Goal: Navigation & Orientation: Find specific page/section

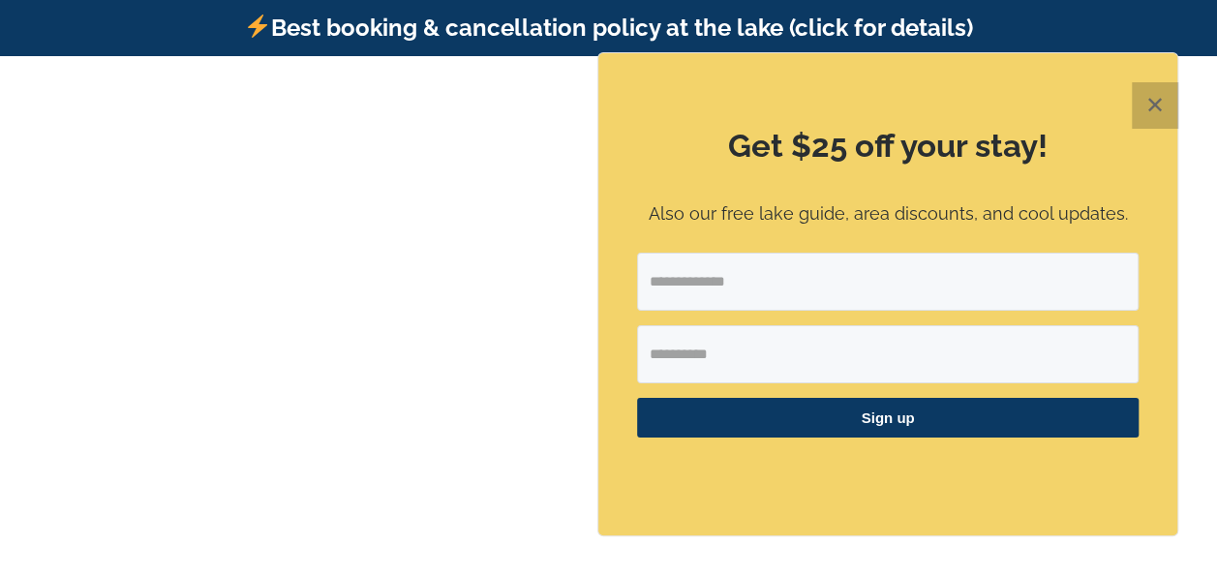
click at [1161, 105] on button "✕" at bounding box center [1155, 105] width 46 height 46
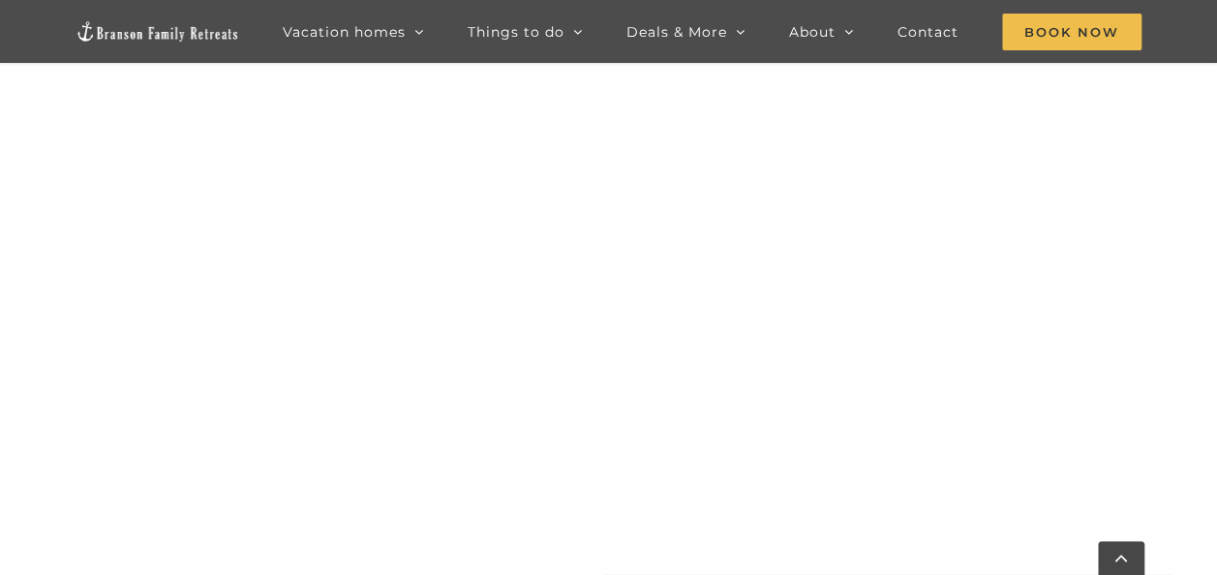
scroll to position [188, 0]
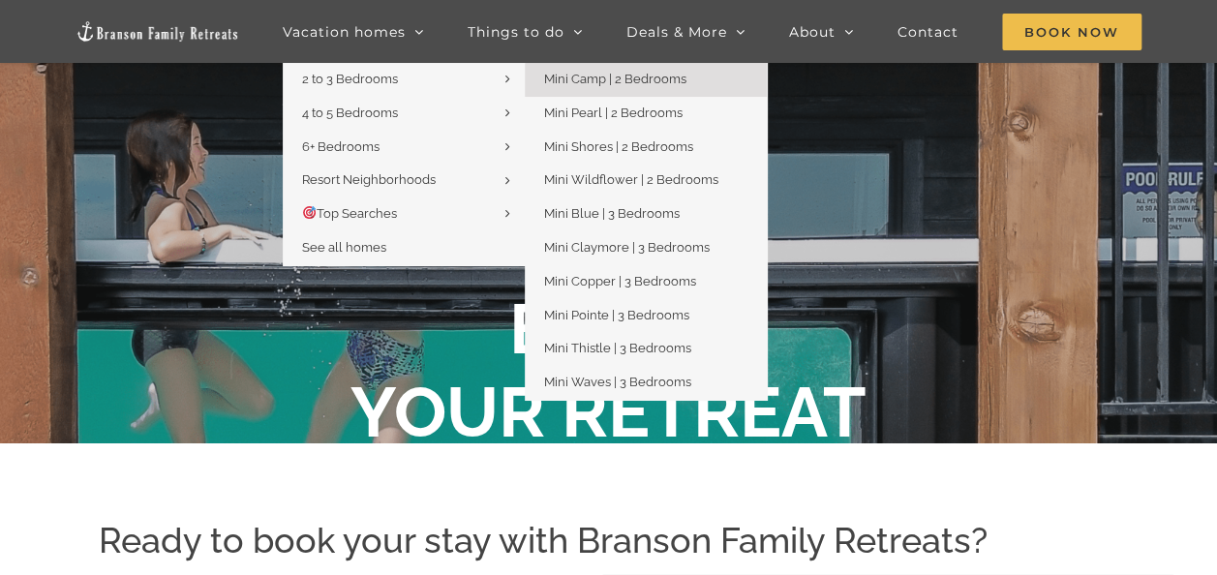
click at [572, 79] on span "Mini Camp | 2 Bedrooms" at bounding box center [615, 79] width 142 height 15
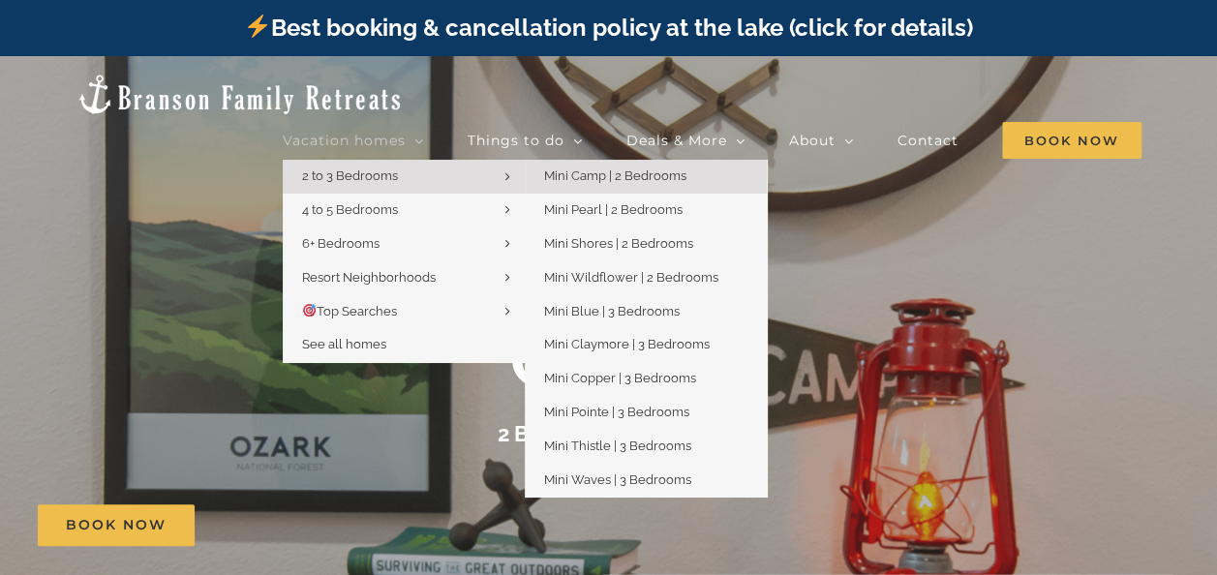
click at [318, 160] on link "2 to 3 Bedrooms" at bounding box center [404, 177] width 242 height 34
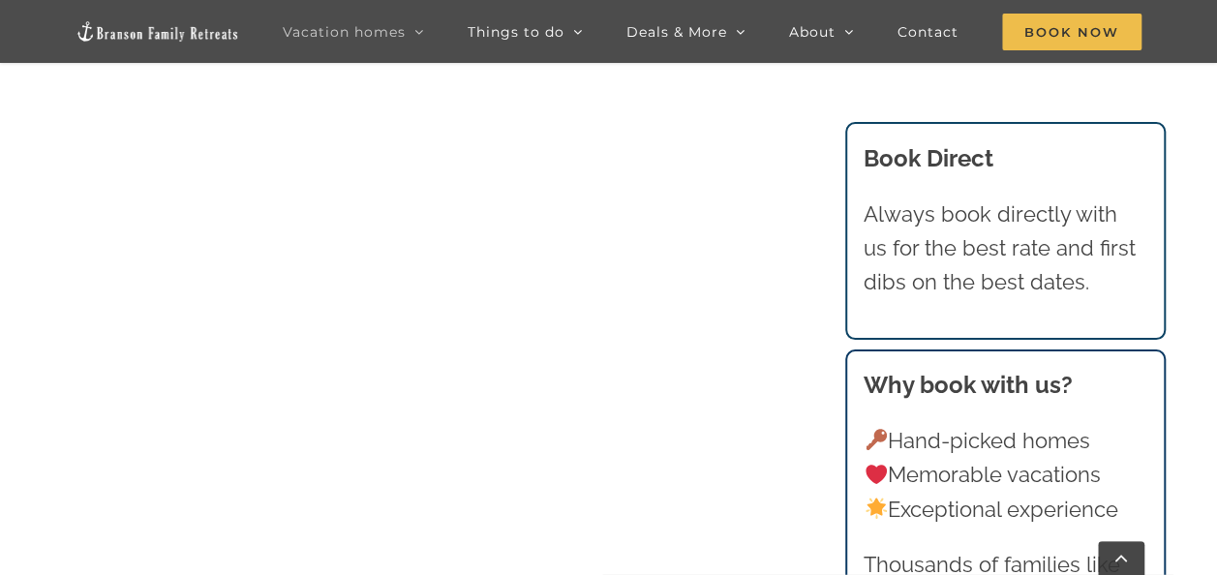
scroll to position [236, 0]
